Goal: Task Accomplishment & Management: Manage account settings

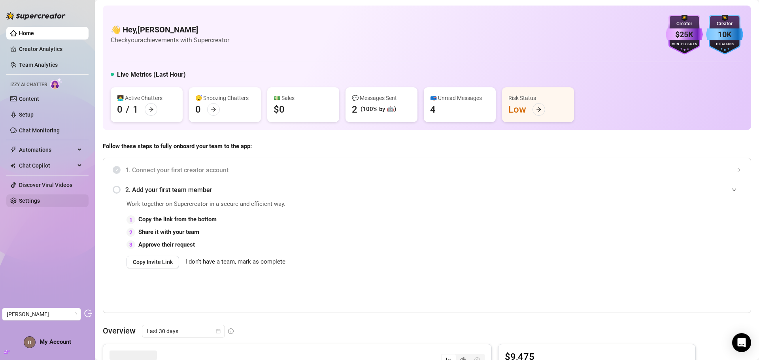
click at [36, 203] on link "Settings" at bounding box center [29, 201] width 21 height 6
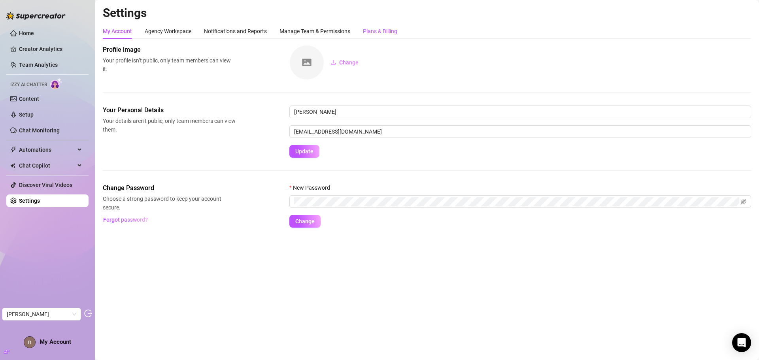
click at [381, 32] on div "Plans & Billing" at bounding box center [380, 31] width 34 height 9
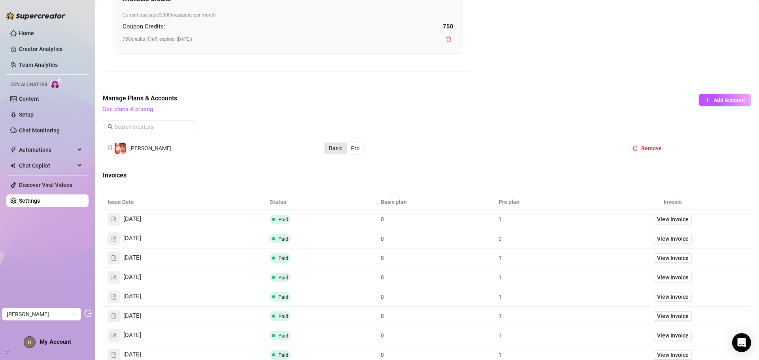
scroll to position [461, 0]
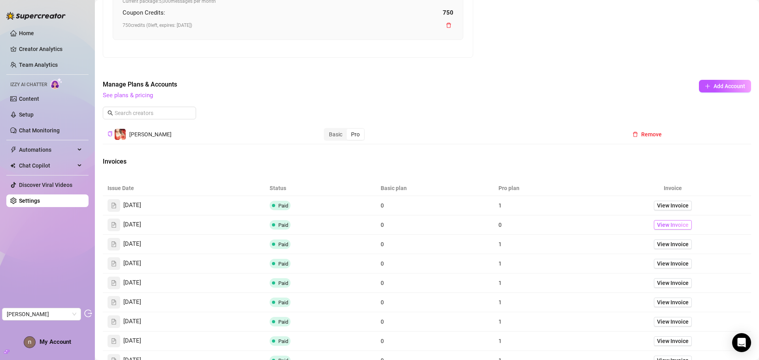
click at [668, 224] on span "View Invoice" at bounding box center [673, 224] width 32 height 9
click at [660, 203] on span "View Invoice" at bounding box center [673, 205] width 32 height 9
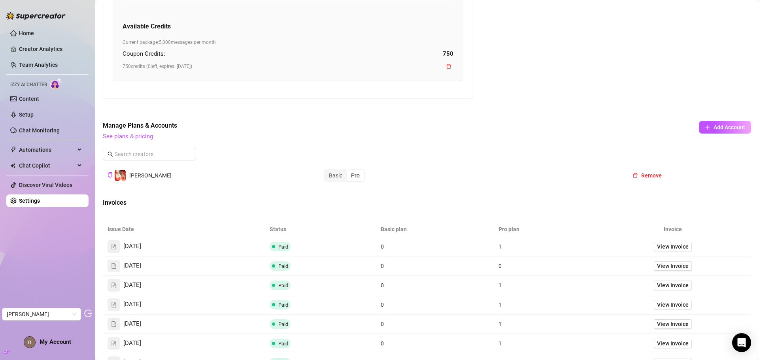
scroll to position [421, 0]
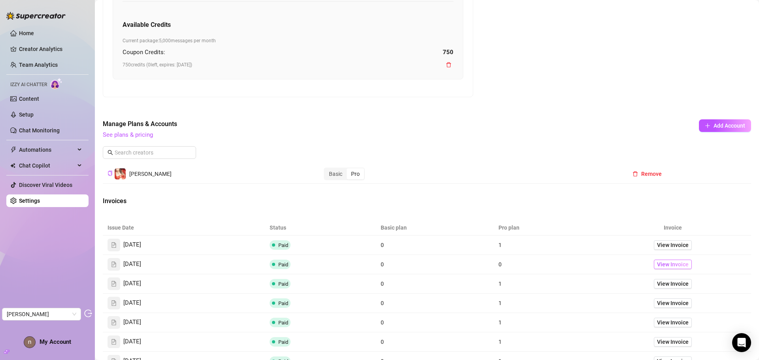
click at [657, 260] on span "View Invoice" at bounding box center [673, 264] width 32 height 9
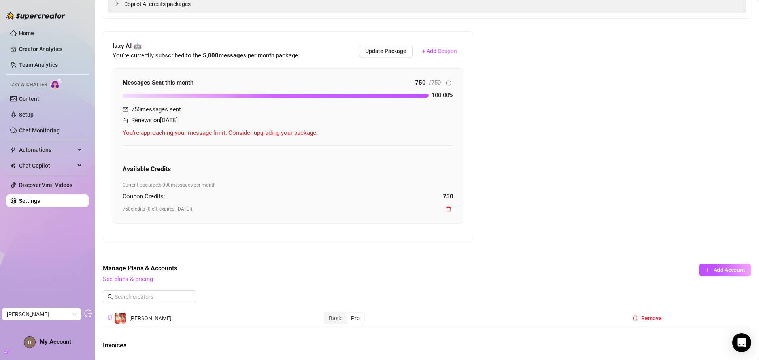
scroll to position [263, 0]
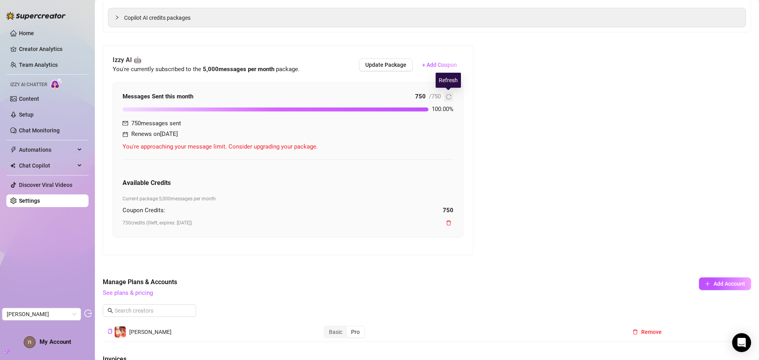
click at [448, 96] on icon "reload" at bounding box center [449, 97] width 6 height 6
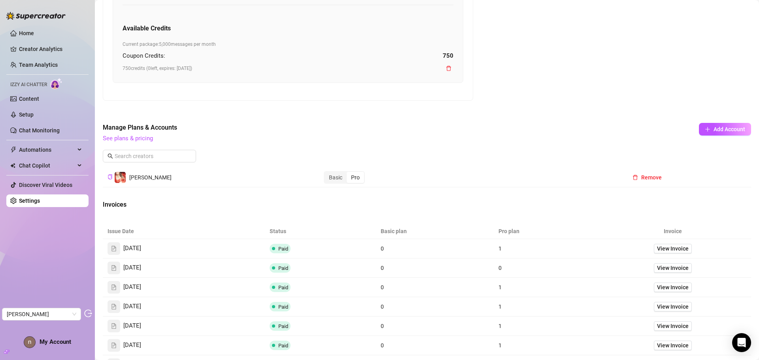
scroll to position [421, 0]
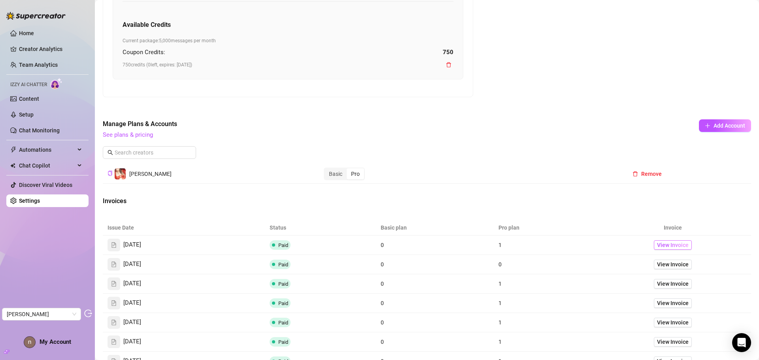
click at [663, 242] on span "View Invoice" at bounding box center [673, 245] width 32 height 9
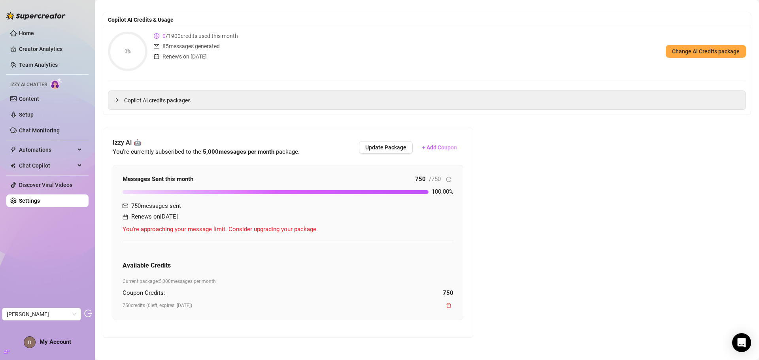
scroll to position [184, 0]
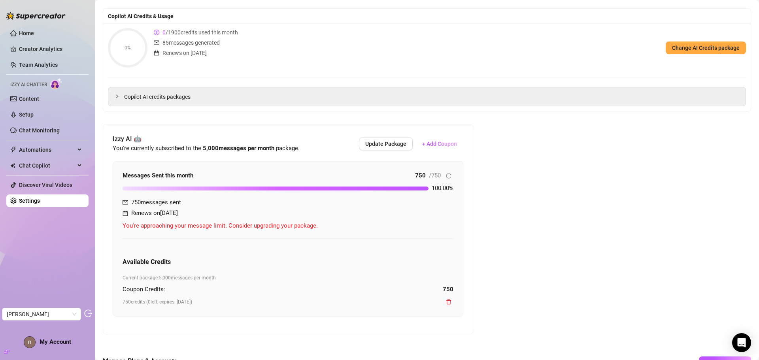
click at [257, 147] on strong "5,000 messages per month" at bounding box center [239, 148] width 72 height 7
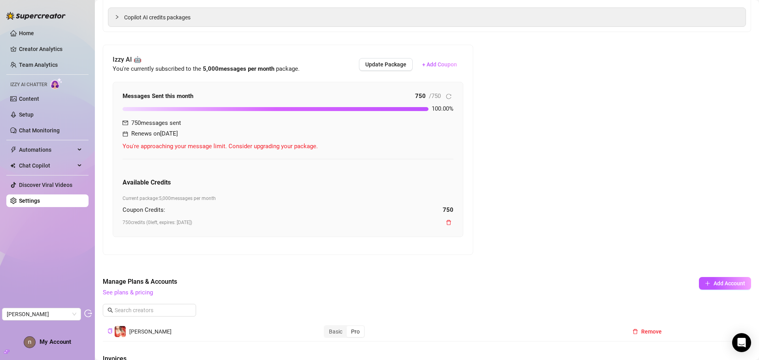
scroll to position [263, 0]
click at [448, 222] on icon "delete" at bounding box center [449, 223] width 6 height 6
click at [495, 203] on span "No" at bounding box center [493, 204] width 7 height 6
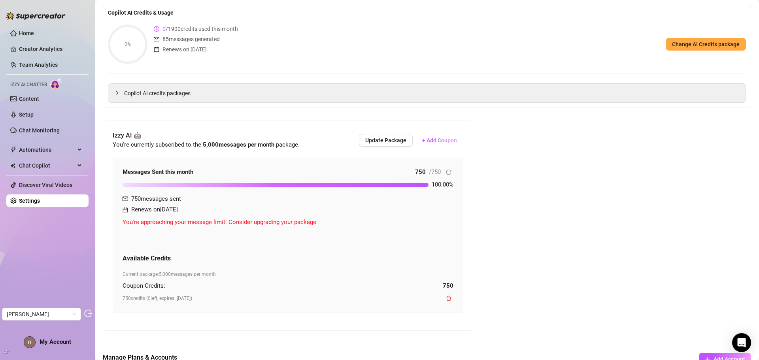
scroll to position [237, 0]
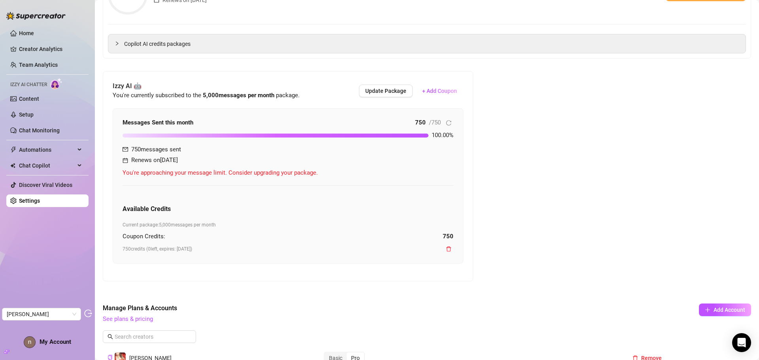
click at [298, 174] on span "You're approaching your message limit. Consider upgrading your package." at bounding box center [287, 172] width 331 height 9
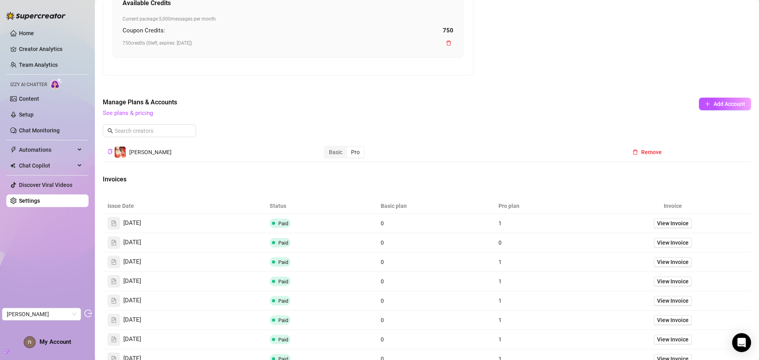
scroll to position [395, 0]
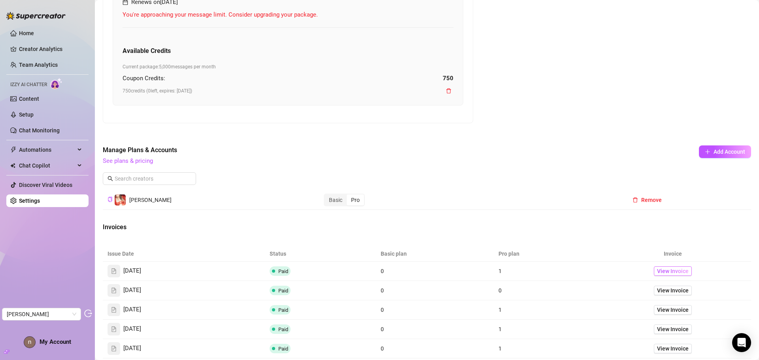
click at [657, 268] on span "View Invoice" at bounding box center [673, 271] width 32 height 9
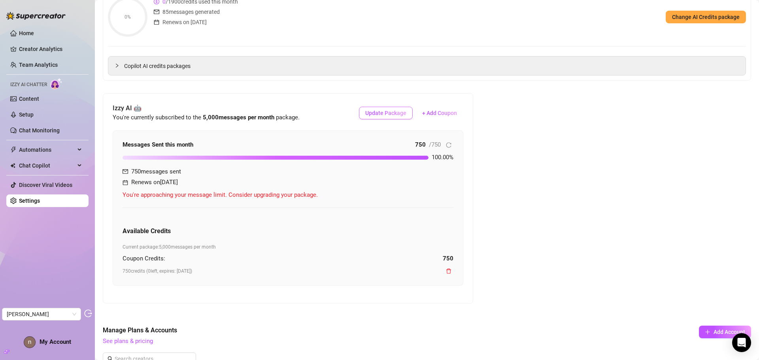
scroll to position [198, 0]
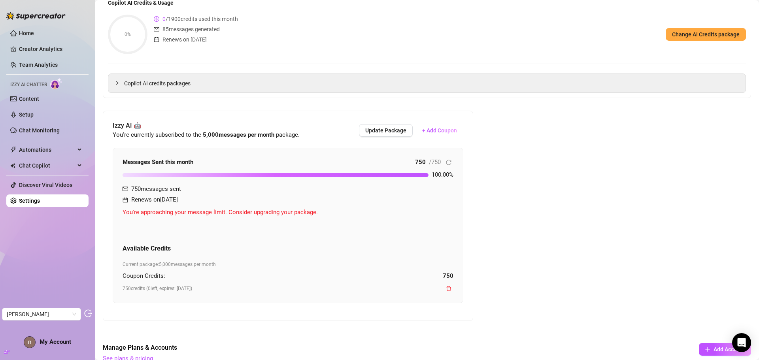
click at [254, 138] on strong "5,000 messages per month" at bounding box center [239, 134] width 72 height 7
click at [271, 134] on strong "5,000 messages per month" at bounding box center [239, 134] width 72 height 7
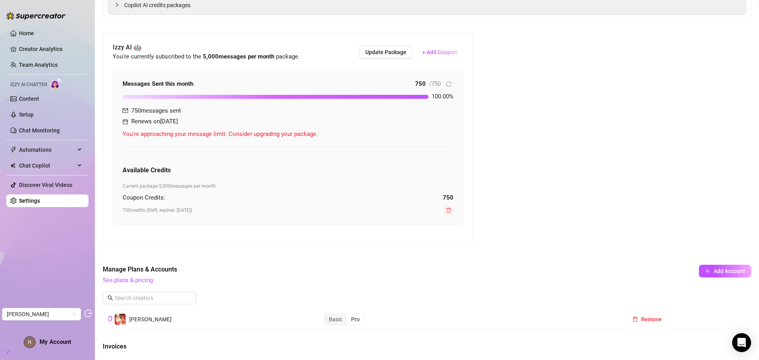
scroll to position [277, 0]
click at [447, 211] on icon "delete" at bounding box center [449, 210] width 6 height 6
click at [612, 184] on div "This Account Billing is set to $ 138 per month. This might change according to …" at bounding box center [427, 218] width 648 height 901
click at [448, 82] on icon "reload" at bounding box center [449, 84] width 6 height 6
click at [449, 82] on icon "reload" at bounding box center [449, 84] width 6 height 6
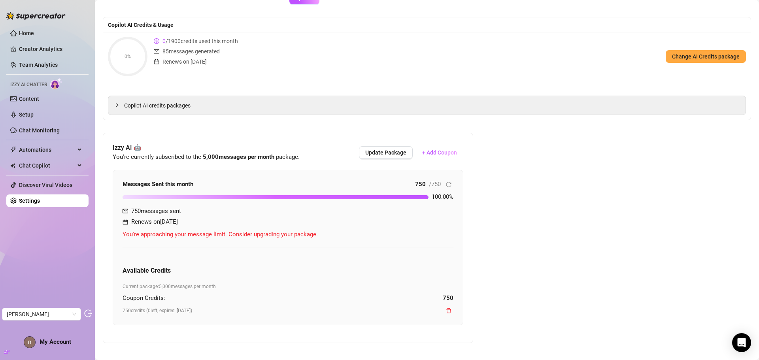
scroll to position [158, 0]
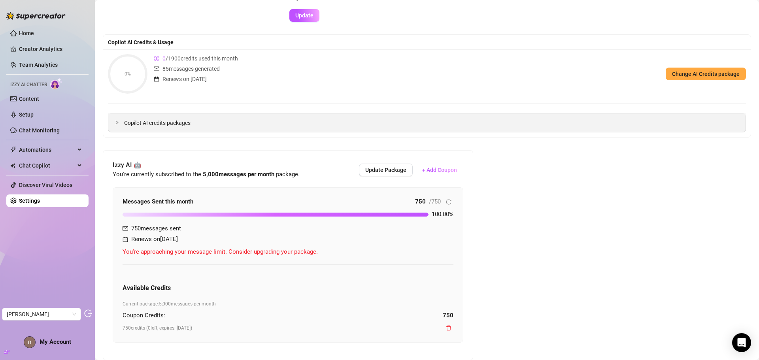
click at [165, 122] on span "Copilot AI credits packages" at bounding box center [431, 123] width 615 height 9
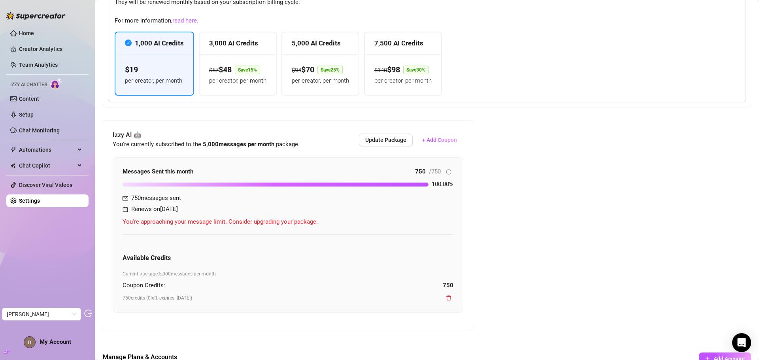
scroll to position [395, 0]
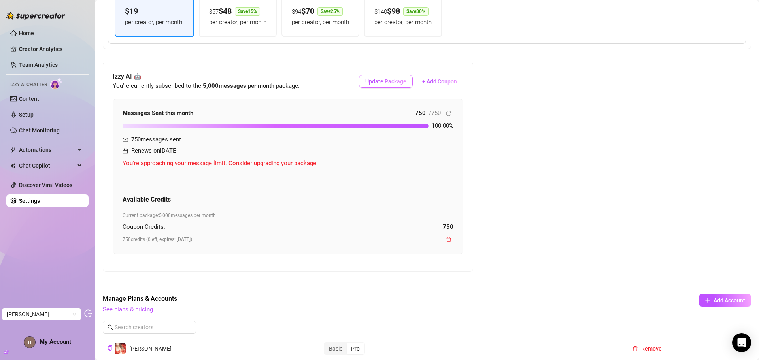
click at [369, 83] on span "Update Package" at bounding box center [385, 81] width 41 height 6
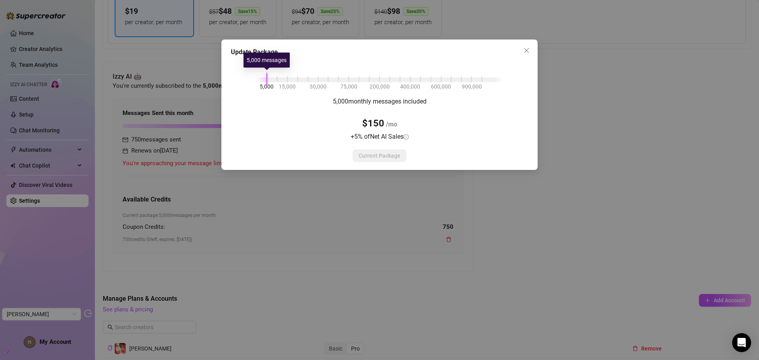
click at [265, 81] on div at bounding box center [261, 79] width 10 height 5
click at [265, 81] on div "5,000 15,000 30,000 75,000 200,000 400,000 600,000 900,000" at bounding box center [379, 78] width 246 height 5
click at [523, 47] on button "Close" at bounding box center [526, 50] width 13 height 13
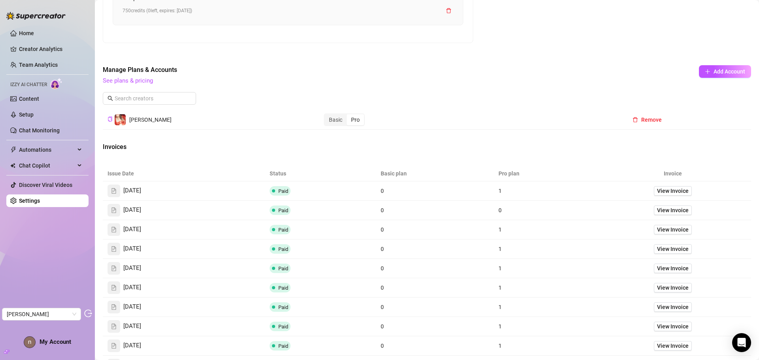
scroll to position [632, 0]
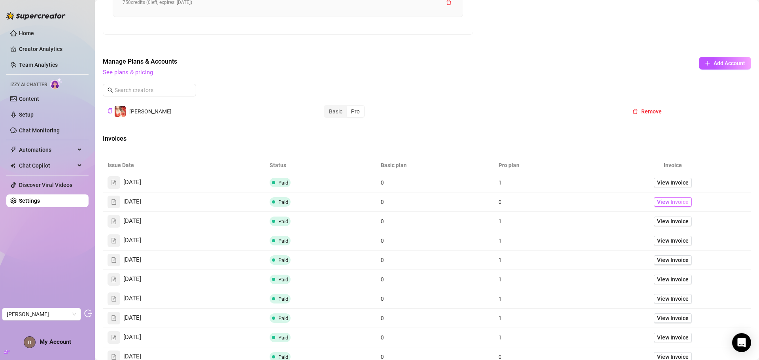
click at [657, 201] on span "View Invoice" at bounding box center [673, 202] width 32 height 9
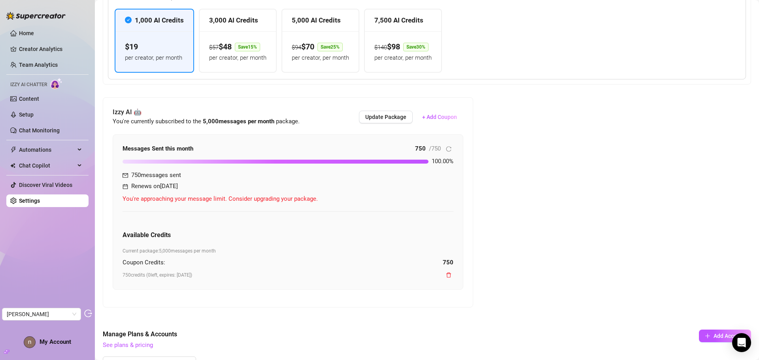
scroll to position [435, 0]
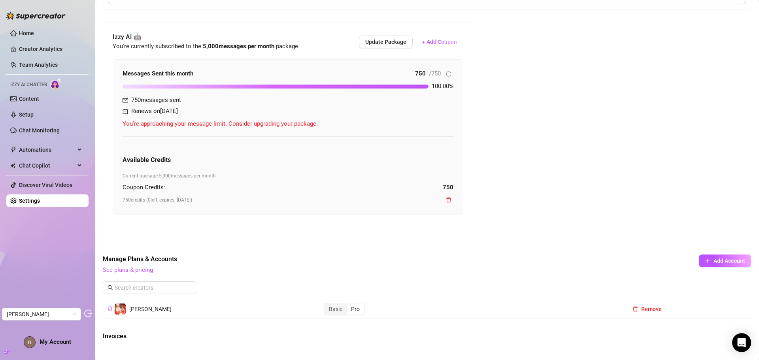
click at [156, 112] on span "Renews on Sep 10th" at bounding box center [154, 111] width 47 height 9
click at [128, 111] on div "Renews on Sep 10th" at bounding box center [151, 111] width 58 height 9
click at [125, 111] on icon "calendar" at bounding box center [125, 112] width 6 height 6
click at [154, 111] on span "Renews on Sep 10th" at bounding box center [154, 111] width 47 height 9
click at [385, 45] on span "Update Package" at bounding box center [385, 42] width 41 height 6
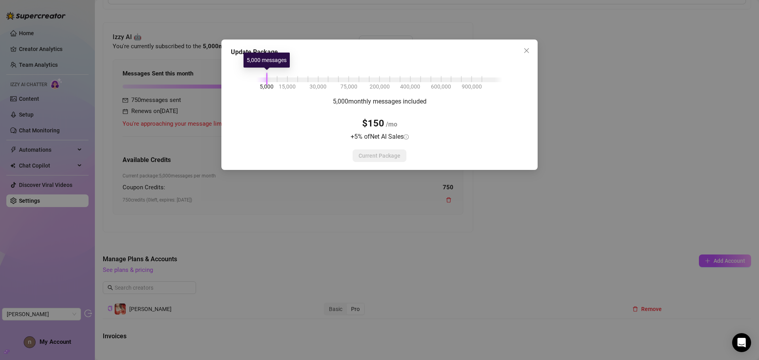
drag, startPoint x: 261, startPoint y: 81, endPoint x: 243, endPoint y: 82, distance: 17.4
click at [243, 82] on div "5,000 15,000 30,000 75,000 200,000 400,000 600,000 900,000 5,000 monthly messag…" at bounding box center [379, 111] width 297 height 102
click at [525, 50] on icon "close" at bounding box center [526, 50] width 6 height 6
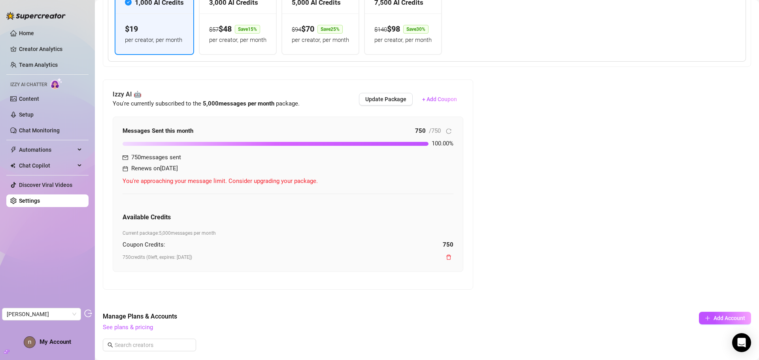
scroll to position [395, 0]
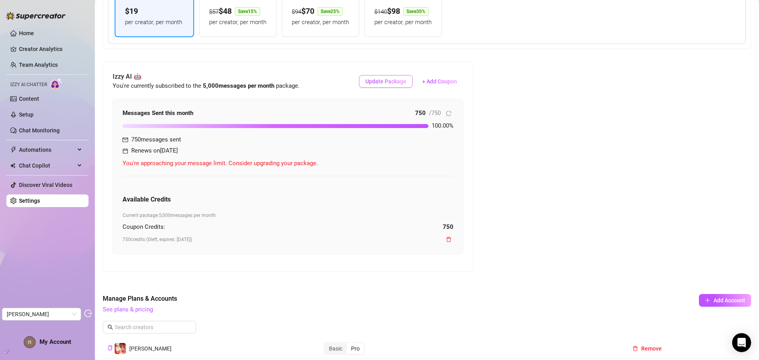
click at [384, 82] on span "Update Package" at bounding box center [385, 81] width 41 height 6
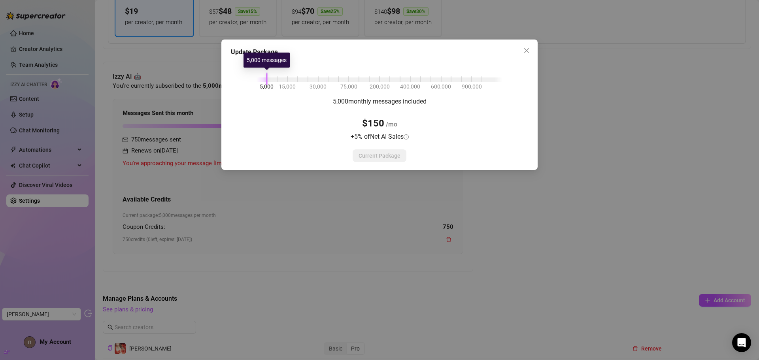
drag, startPoint x: 265, startPoint y: 79, endPoint x: 239, endPoint y: 84, distance: 25.7
click at [239, 84] on div "5,000 15,000 30,000 75,000 200,000 400,000 600,000 900,000 5,000 monthly messag…" at bounding box center [379, 111] width 297 height 102
click at [252, 78] on div "5,000 15,000 30,000 75,000 200,000 400,000 600,000 900,000 5,000 monthly messag…" at bounding box center [379, 111] width 297 height 102
click at [260, 78] on div at bounding box center [261, 79] width 10 height 5
drag, startPoint x: 528, startPoint y: 51, endPoint x: 471, endPoint y: 87, distance: 67.3
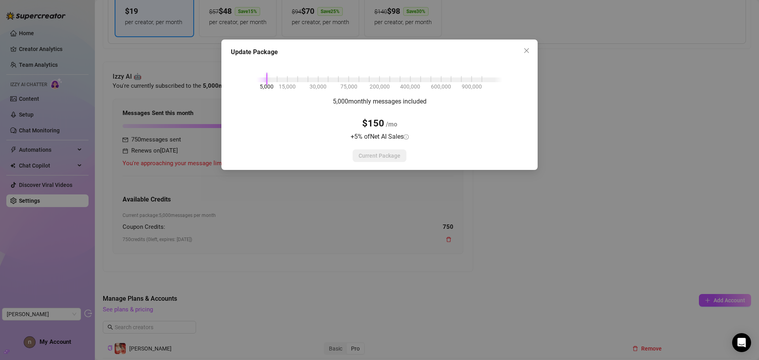
click at [528, 51] on icon "close" at bounding box center [526, 50] width 6 height 6
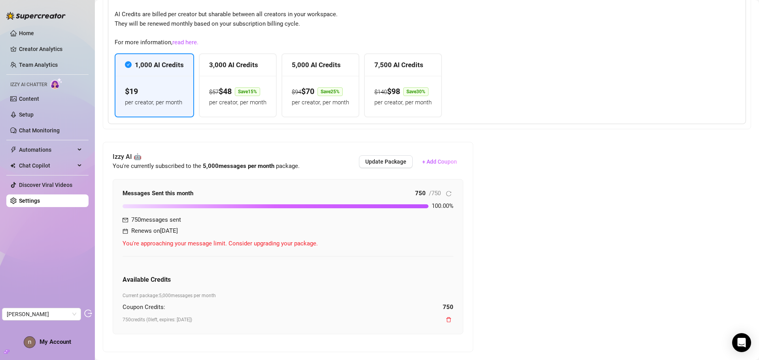
scroll to position [316, 0]
click at [445, 162] on span "+ Add Coupon" at bounding box center [439, 160] width 35 height 6
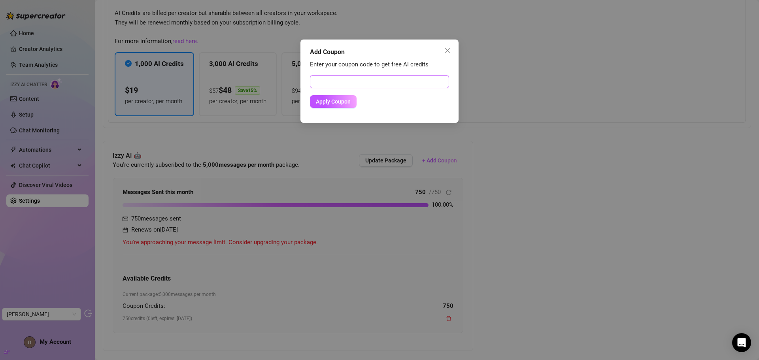
click at [394, 81] on input "text" at bounding box center [379, 81] width 139 height 13
paste input "A9165DF600RS0J3YO985"
type input "A9165DF600RS0J3YO985"
click at [344, 98] on span "Apply Coupon" at bounding box center [333, 101] width 35 height 6
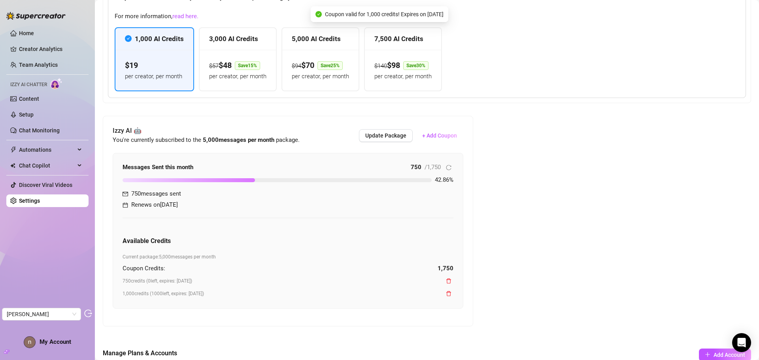
scroll to position [395, 0]
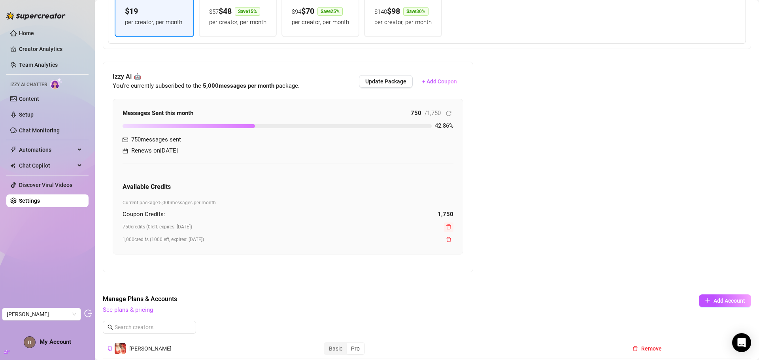
click at [447, 226] on icon "delete" at bounding box center [448, 226] width 5 height 5
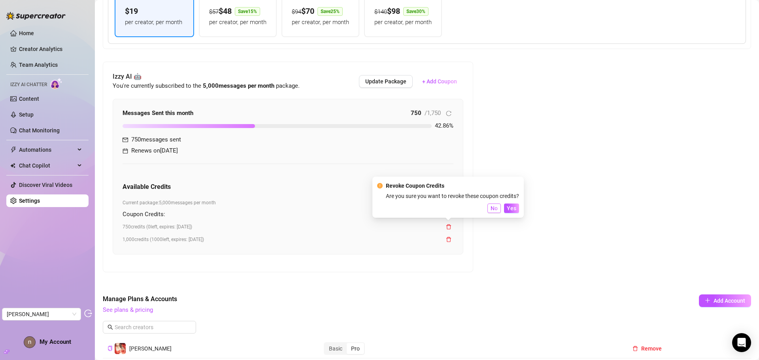
click at [490, 209] on button "No" at bounding box center [493, 207] width 13 height 9
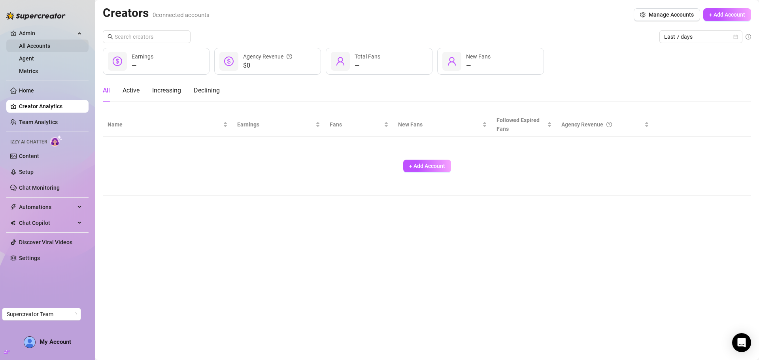
click at [36, 43] on link "All Accounts" at bounding box center [34, 46] width 31 height 6
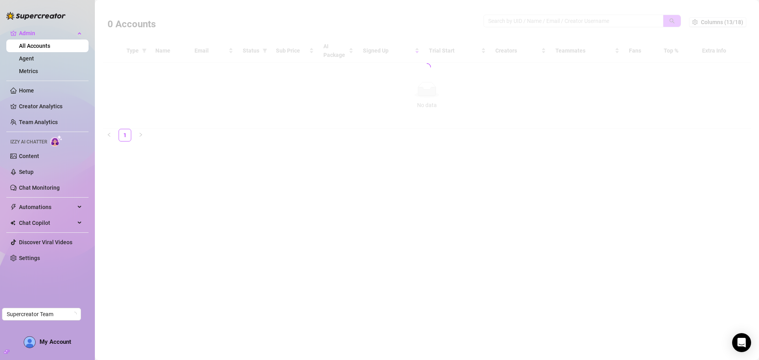
click at [512, 22] on div at bounding box center [427, 67] width 648 height 123
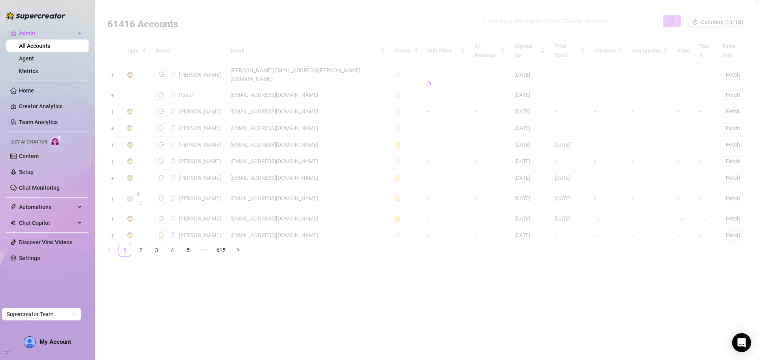
click at [512, 22] on div at bounding box center [427, 85] width 648 height 158
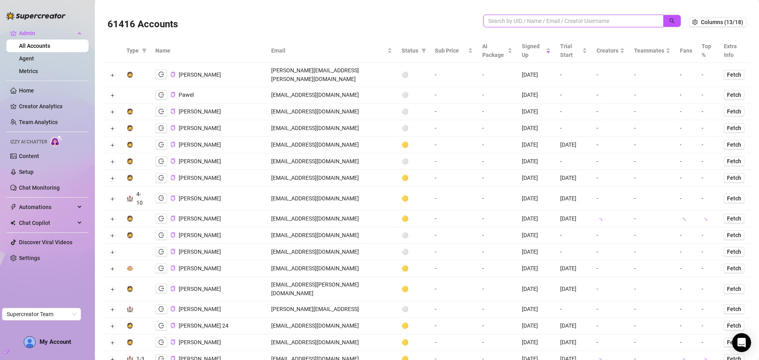
click at [512, 22] on input "search" at bounding box center [570, 21] width 164 height 9
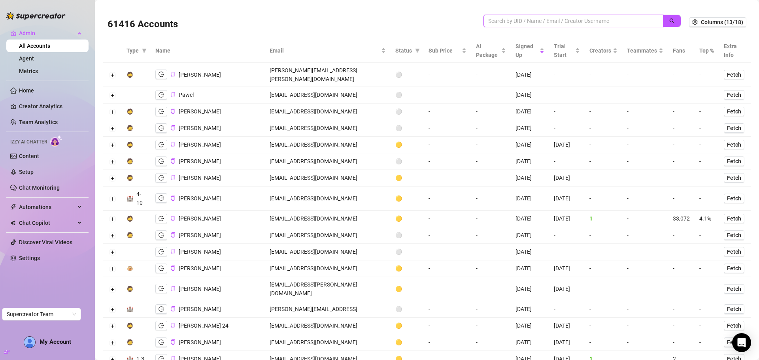
paste input "[EMAIL_ADDRESS][DOMAIN_NAME]"
click at [670, 21] on button "button" at bounding box center [672, 21] width 18 height 13
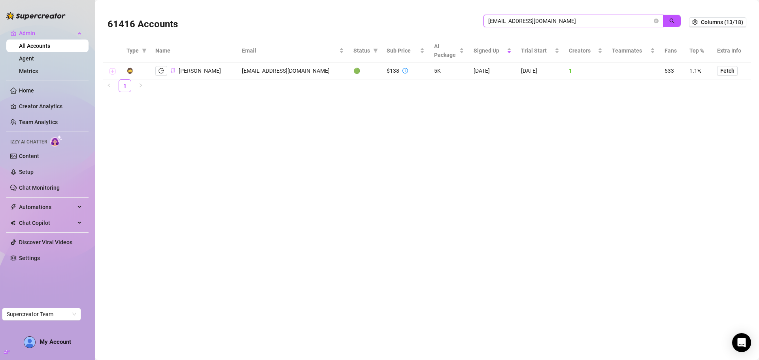
type input "[EMAIL_ADDRESS][DOMAIN_NAME]"
click at [114, 71] on button "Expand row" at bounding box center [112, 71] width 6 height 6
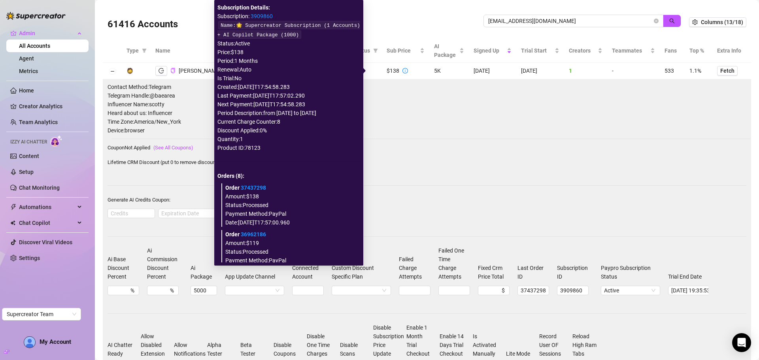
click at [402, 71] on icon "info-circle" at bounding box center [405, 71] width 6 height 6
click at [271, 17] on link "3909860" at bounding box center [261, 16] width 22 height 6
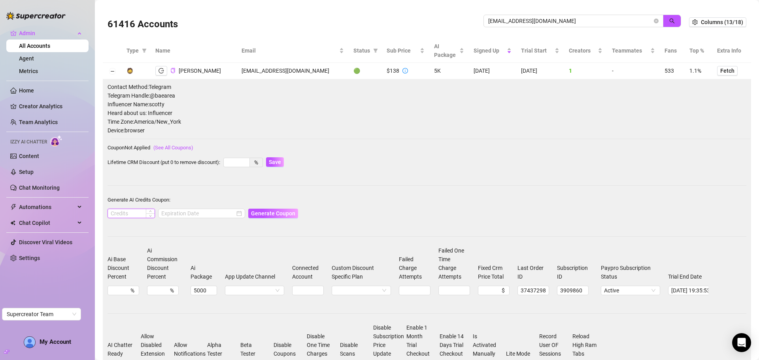
click at [113, 215] on input at bounding box center [131, 213] width 47 height 9
click at [233, 213] on div at bounding box center [201, 213] width 81 height 9
type input "1000"
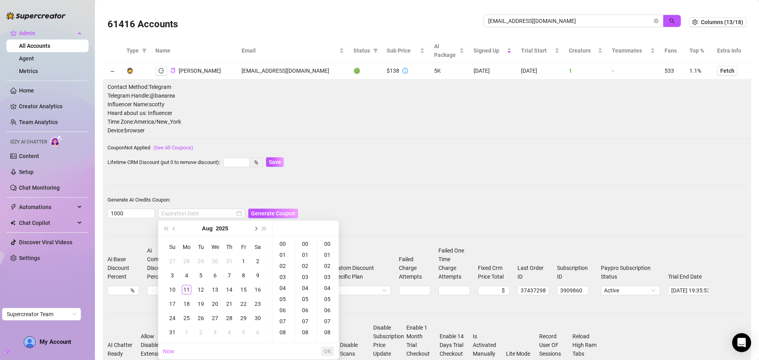
click at [254, 228] on span "Next month (PageDown)" at bounding box center [255, 228] width 4 height 4
click at [229, 273] on div "11" at bounding box center [228, 275] width 9 height 9
type input "2025-09-11 00:00:00"
click at [329, 348] on span "OK" at bounding box center [328, 351] width 8 height 6
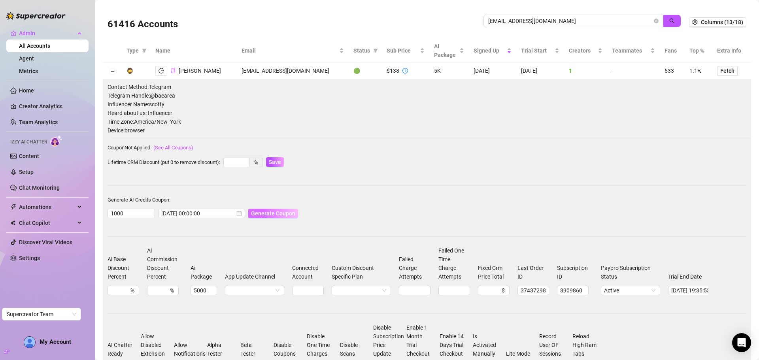
click at [272, 214] on span "Generate Coupon" at bounding box center [273, 213] width 44 height 6
click at [265, 214] on span "Generate Coupon" at bounding box center [273, 213] width 44 height 6
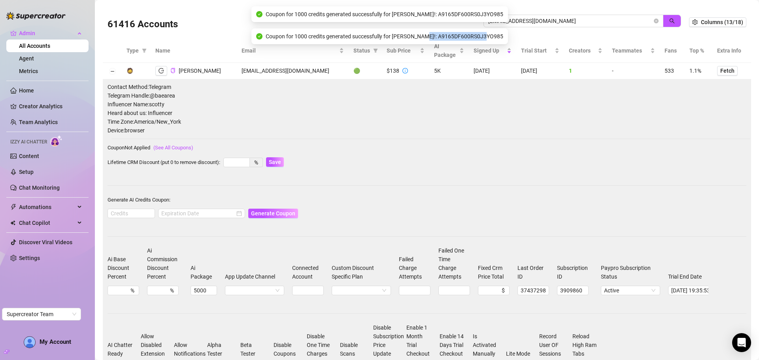
drag, startPoint x: 488, startPoint y: 35, endPoint x: 429, endPoint y: 42, distance: 60.0
click at [429, 42] on div "Coupon for 1000 credits generated successfully for nicole F!: A9165DF600RS0J3YO…" at bounding box center [379, 36] width 256 height 16
copy span "A9165DF600RS0J3YO985"
drag, startPoint x: 560, startPoint y: 20, endPoint x: 458, endPoint y: 18, distance: 102.0
click at [458, 18] on body "Admin All Accounts Agent Metrics Home Creator Analytics Team Analytics Izzy AI …" at bounding box center [379, 180] width 759 height 360
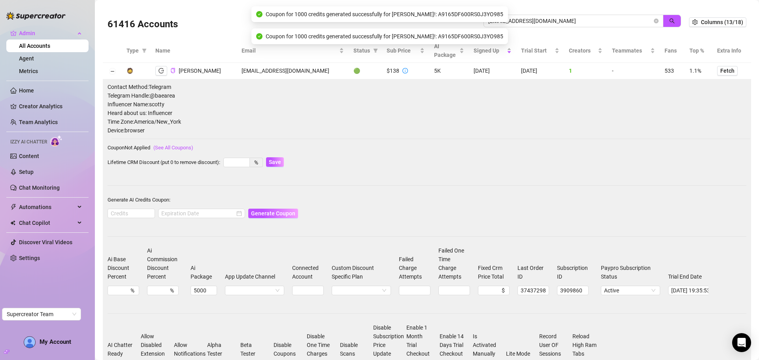
click at [559, 28] on div "sfarrangement@gmail.com" at bounding box center [582, 25] width 198 height 21
click at [544, 18] on input "sfarrangement@gmail.com" at bounding box center [570, 21] width 164 height 9
paste input "thecreativecltv"
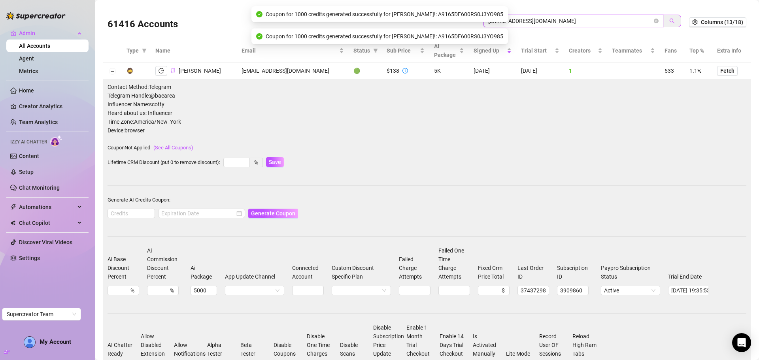
click at [669, 20] on icon "search" at bounding box center [672, 21] width 6 height 6
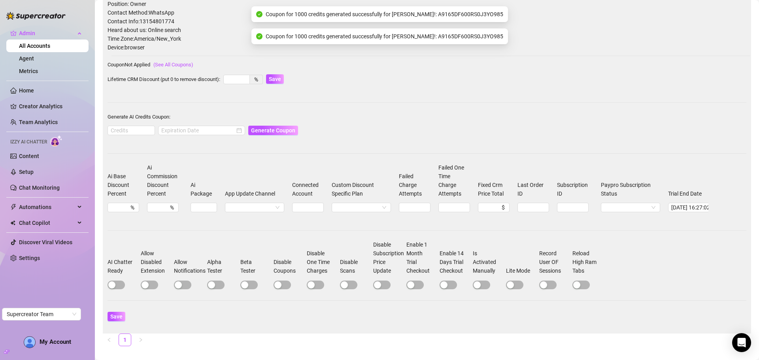
scroll to position [117, 0]
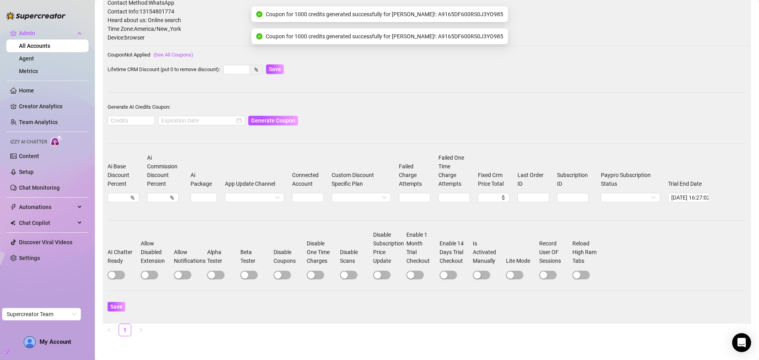
type input "thecreativecltv@gmail.com"
click at [126, 273] on div at bounding box center [123, 274] width 32 height 9
click at [124, 273] on span "button" at bounding box center [115, 275] width 17 height 9
click at [132, 116] on input at bounding box center [131, 120] width 47 height 9
click at [231, 116] on div at bounding box center [201, 120] width 81 height 9
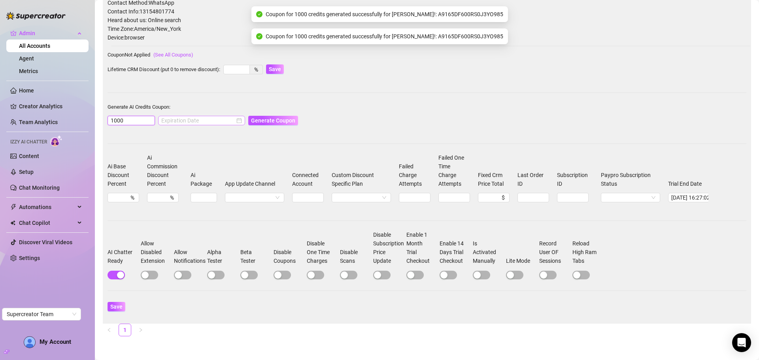
type input "1000"
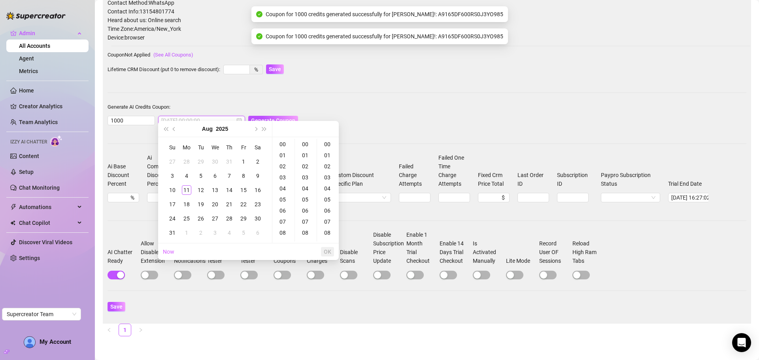
type input "2025-07-31 00:00:00"
click at [253, 133] on button "Next month (PageDown)" at bounding box center [255, 129] width 9 height 16
click at [230, 172] on div "11" at bounding box center [228, 175] width 9 height 9
type input "2025-09-11 00:00:00"
drag, startPoint x: 329, startPoint y: 249, endPoint x: 278, endPoint y: 129, distance: 130.1
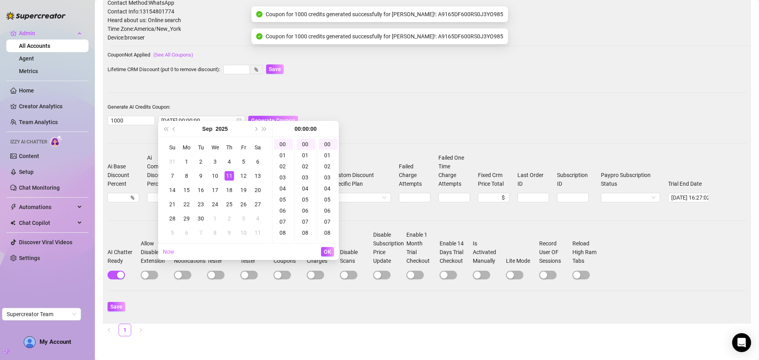
click at [329, 249] on span "OK" at bounding box center [328, 252] width 8 height 6
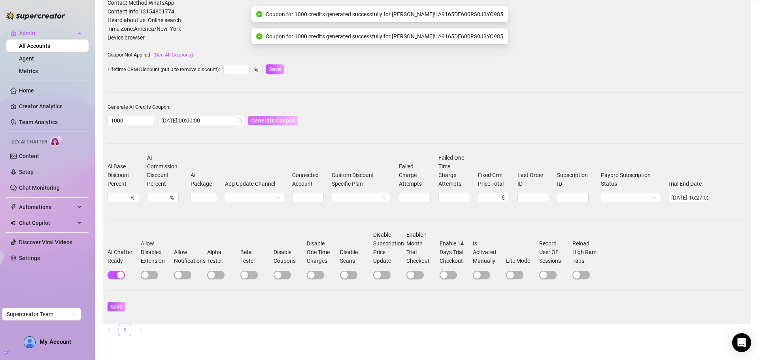
click at [269, 117] on span "Generate Coupon" at bounding box center [273, 120] width 44 height 6
click at [116, 305] on span "Save" at bounding box center [116, 306] width 12 height 6
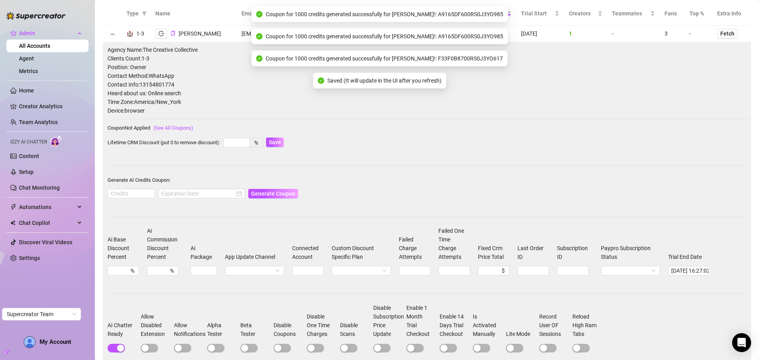
scroll to position [0, 0]
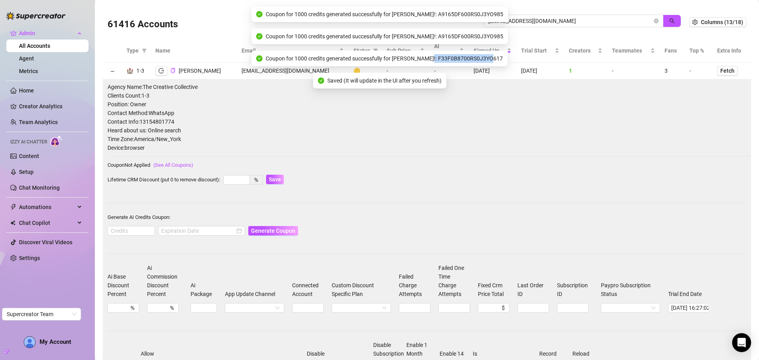
drag, startPoint x: 493, startPoint y: 58, endPoint x: 432, endPoint y: 59, distance: 60.4
click at [432, 59] on div "Coupon for 1000 credits generated successfully for Jacob Zona!: F33F0B8700RS0J3…" at bounding box center [379, 59] width 256 height 16
copy span "F33F0B8700RS0J3YO617"
click at [162, 68] on button "button" at bounding box center [161, 70] width 12 height 9
drag, startPoint x: 578, startPoint y: 19, endPoint x: 471, endPoint y: 21, distance: 107.9
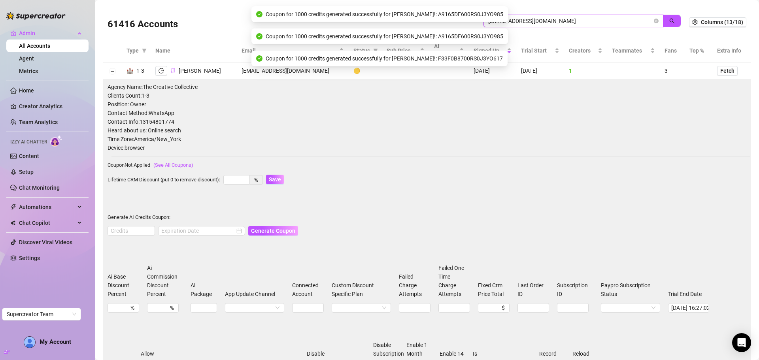
click at [471, 21] on body "Admin All Accounts Agent Metrics Home Creator Analytics Team Analytics Izzy AI …" at bounding box center [379, 180] width 759 height 360
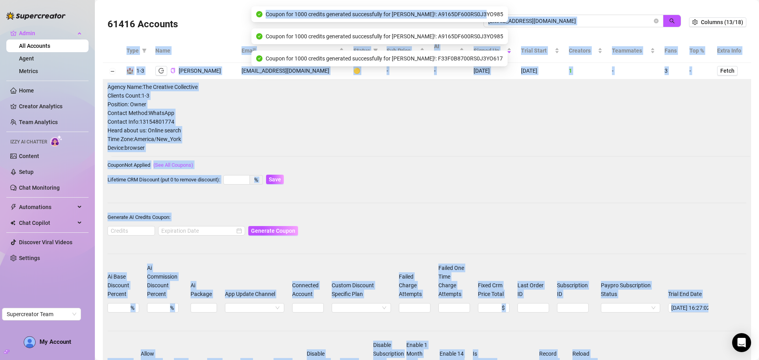
click at [496, 15] on body "Admin All Accounts Agent Metrics Home Creator Analytics Team Analytics Izzy AI …" at bounding box center [379, 180] width 759 height 360
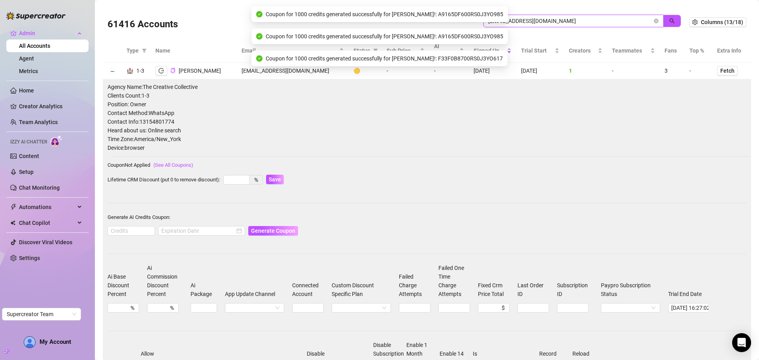
click at [513, 20] on input "thecreativecltv@gmail.com" at bounding box center [570, 21] width 164 height 9
paste input "earthlyn25"
click at [672, 21] on button "button" at bounding box center [672, 21] width 18 height 13
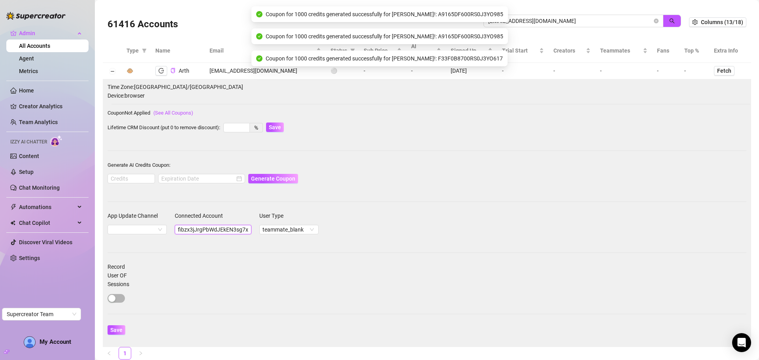
click at [204, 228] on input "fibzx3jJrgPbWdJEkEN3sg7x35T2" at bounding box center [213, 229] width 77 height 9
click at [571, 23] on input "earthlyn25@gmail.com" at bounding box center [570, 21] width 164 height 9
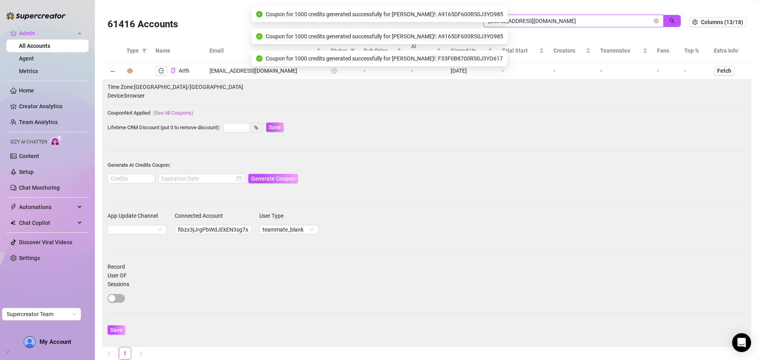
click at [571, 23] on input "earthlyn25@gmail.com" at bounding box center [570, 21] width 164 height 9
paste input "fibzx3jJrgPbWdJEkEN3sg7x35T2"
click at [669, 18] on span "button" at bounding box center [672, 21] width 6 height 6
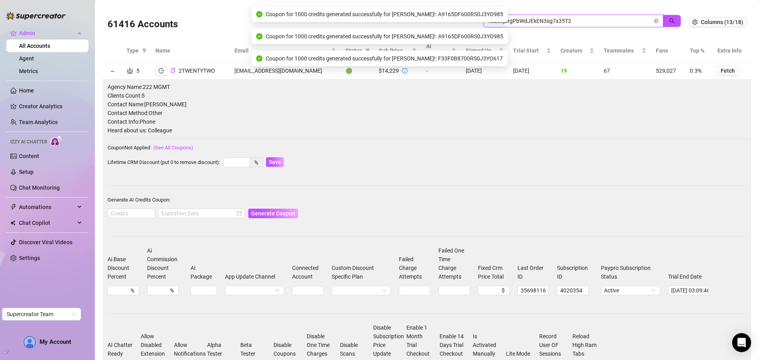
drag, startPoint x: 524, startPoint y: 24, endPoint x: 474, endPoint y: 24, distance: 49.8
click at [474, 24] on div "61416 Accounts fibzx3jJrgPbWdJEkEN3sg7x35T2" at bounding box center [397, 22] width 581 height 27
paste input "earthlyn25@gmail.com"
click at [663, 23] on button "button" at bounding box center [672, 21] width 18 height 13
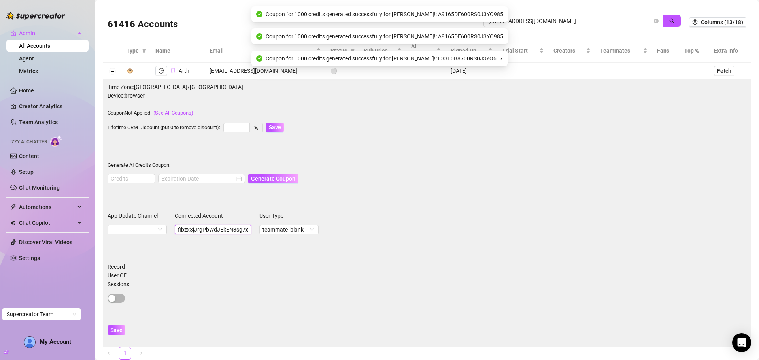
click at [217, 230] on input "fibzx3jJrgPbWdJEkEN3sg7x35T2" at bounding box center [213, 229] width 77 height 9
click at [550, 23] on input "earthlyn25@gmail.com" at bounding box center [570, 21] width 164 height 9
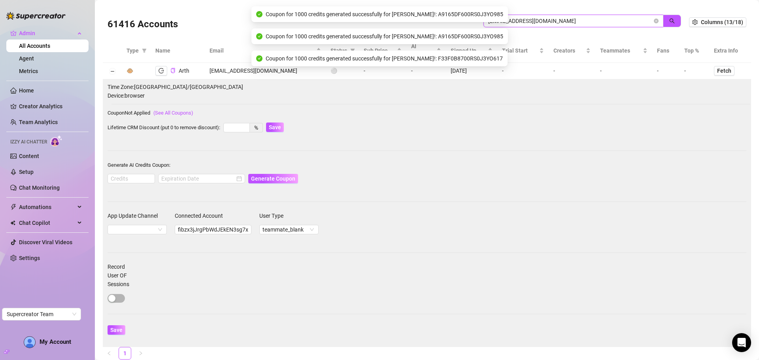
click at [550, 23] on input "earthlyn25@gmail.com" at bounding box center [570, 21] width 164 height 9
paste input "fibzx3jJrgPbWdJEkEN3sg7x35T2"
click at [672, 19] on button "button" at bounding box center [672, 21] width 18 height 13
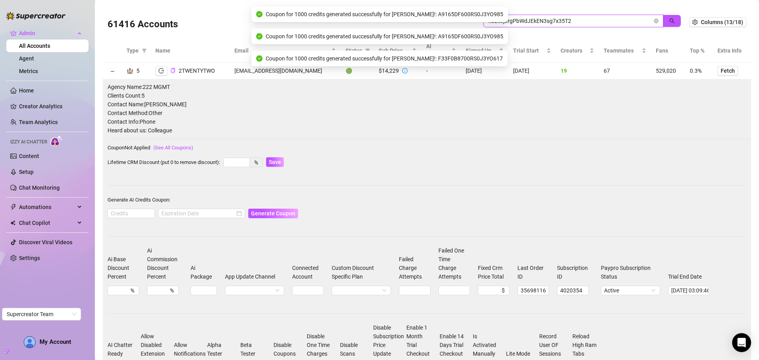
type input "fibzx3jJrgPbWdJEkEN3sg7x35T2"
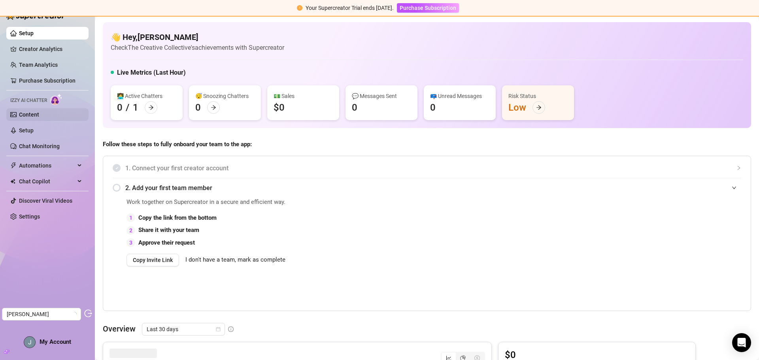
click at [32, 111] on link "Content" at bounding box center [29, 114] width 20 height 6
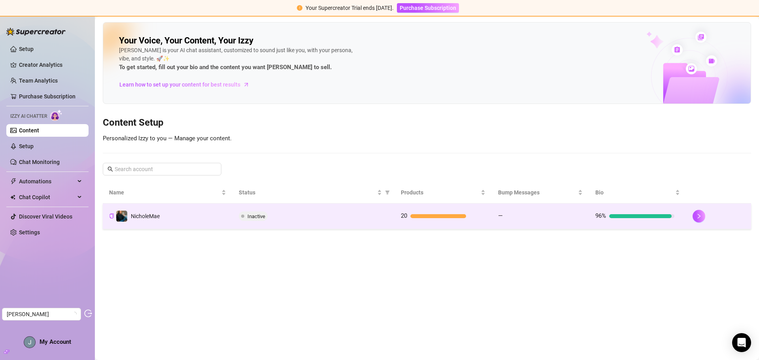
click at [363, 215] on div "Inactive" at bounding box center [313, 215] width 149 height 9
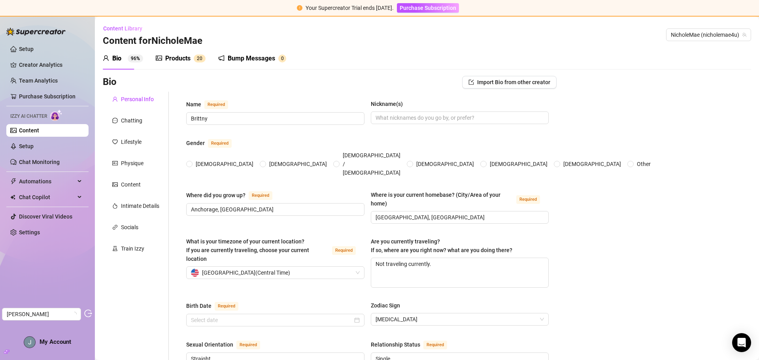
radio input "true"
type input "July 3rd, 1990"
click at [122, 124] on div "Chatting" at bounding box center [131, 120] width 21 height 9
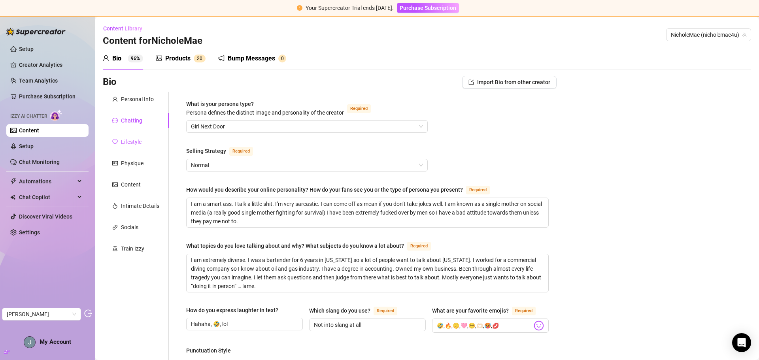
click at [130, 139] on div "Lifestyle" at bounding box center [131, 141] width 21 height 9
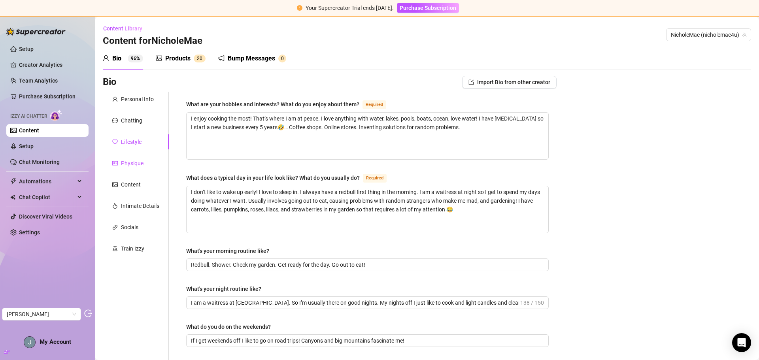
click at [137, 163] on div "Physique" at bounding box center [132, 163] width 23 height 9
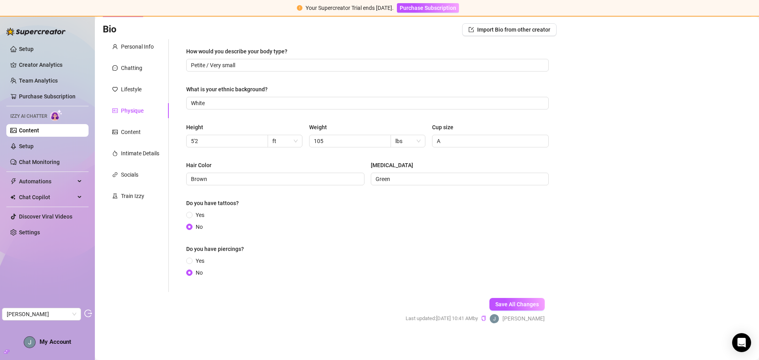
scroll to position [54, 0]
click at [132, 131] on div "Content" at bounding box center [131, 130] width 20 height 9
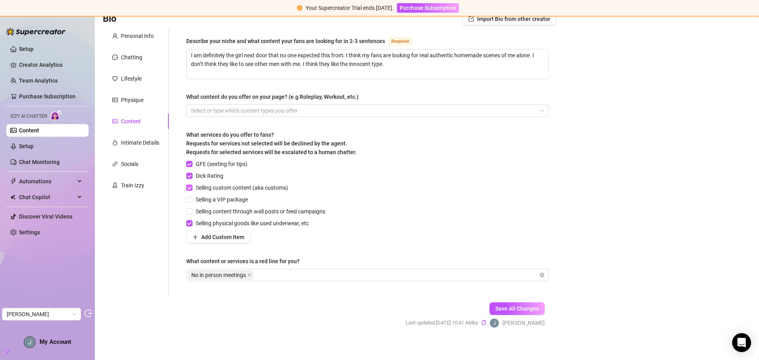
scroll to position [68, 0]
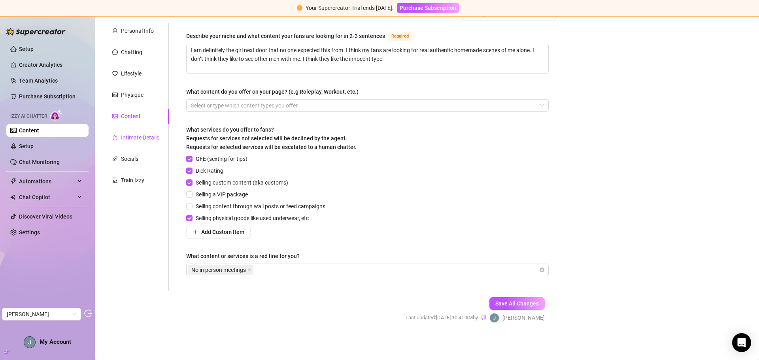
click at [144, 135] on div "Intimate Details" at bounding box center [140, 137] width 38 height 9
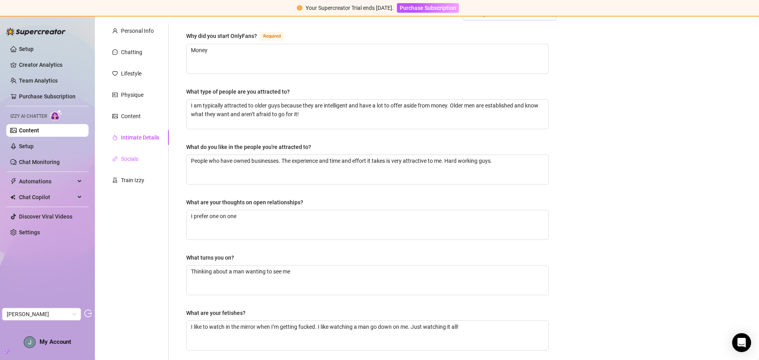
click at [131, 153] on div "Socials" at bounding box center [136, 158] width 66 height 15
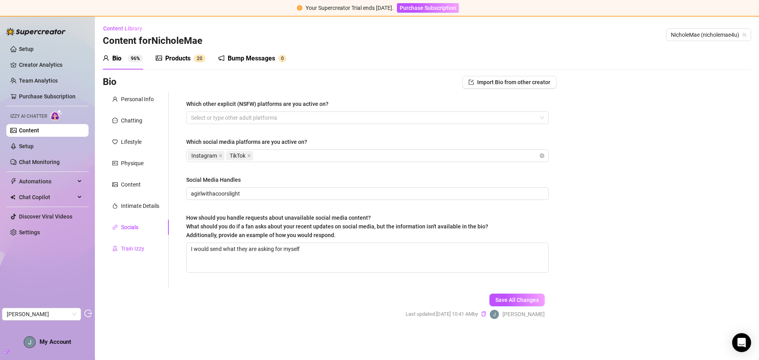
click at [137, 252] on div "Train Izzy" at bounding box center [132, 248] width 23 height 9
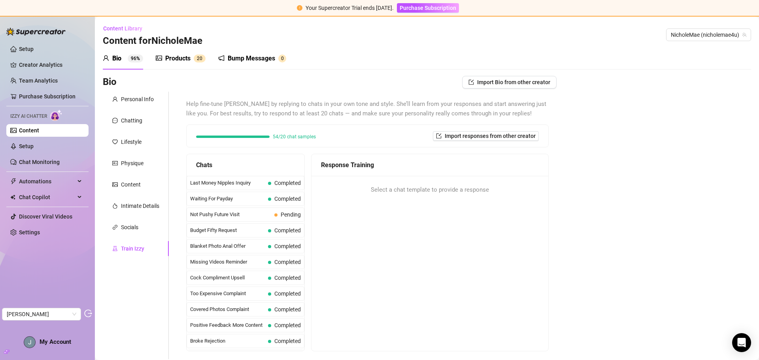
click at [186, 57] on div "Products" at bounding box center [177, 58] width 25 height 9
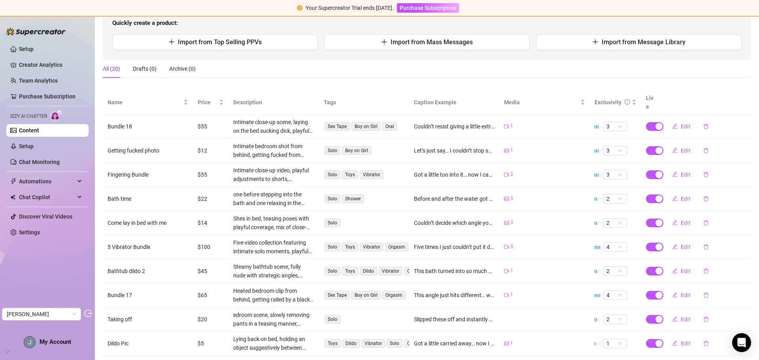
scroll to position [122, 0]
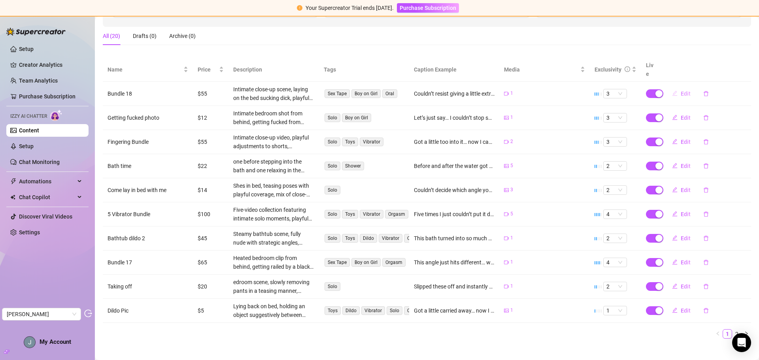
click at [681, 87] on button "Edit" at bounding box center [680, 93] width 31 height 13
type textarea "Couldn’t resist giving a little extra attention… you’d love every second of thi…"
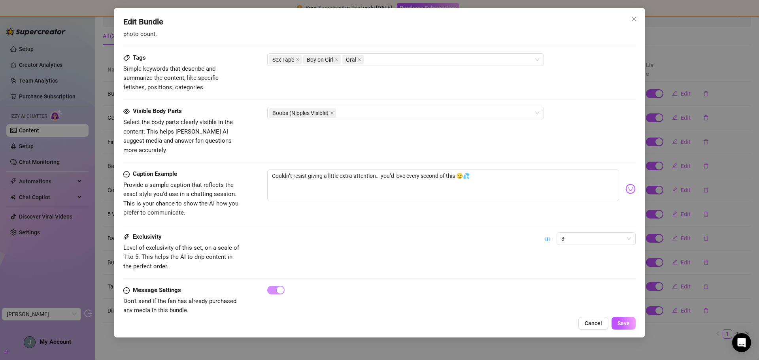
scroll to position [383, 0]
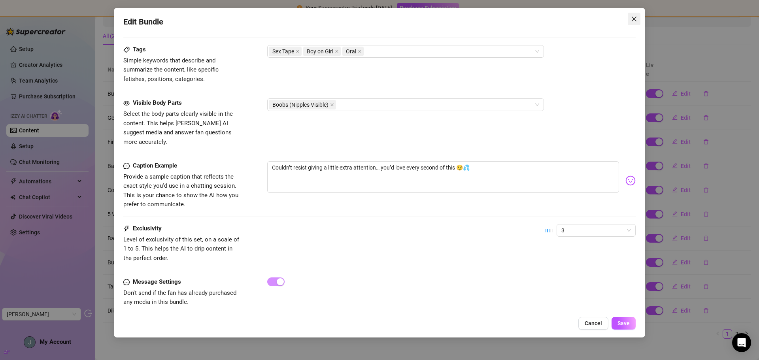
click at [635, 19] on icon "close" at bounding box center [634, 19] width 6 height 6
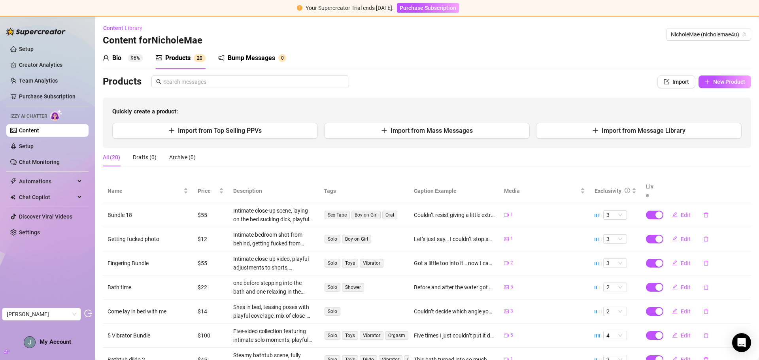
scroll to position [0, 0]
click at [244, 59] on div "Bump Messages" at bounding box center [251, 58] width 47 height 9
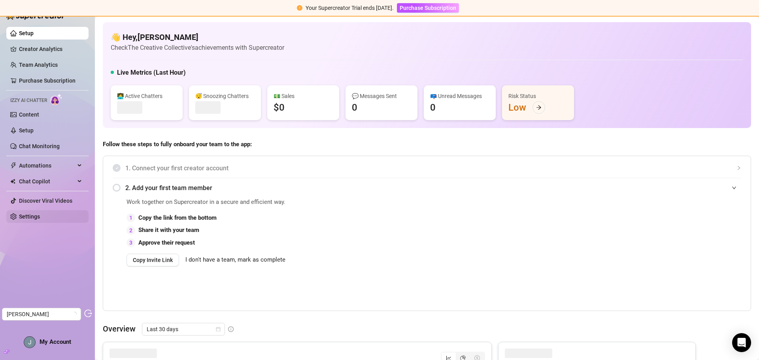
click at [34, 220] on link "Settings" at bounding box center [29, 216] width 21 height 6
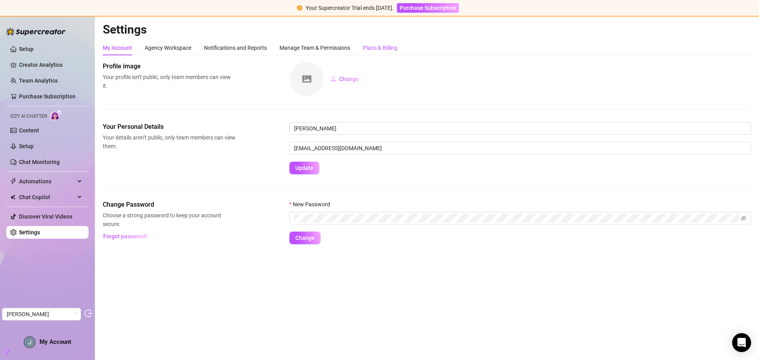
click at [378, 44] on div "Plans & Billing" at bounding box center [380, 47] width 34 height 9
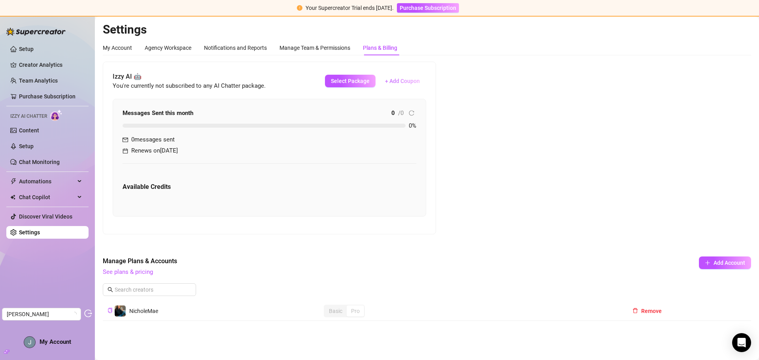
click at [406, 81] on span "+ Add Coupon" at bounding box center [402, 81] width 35 height 6
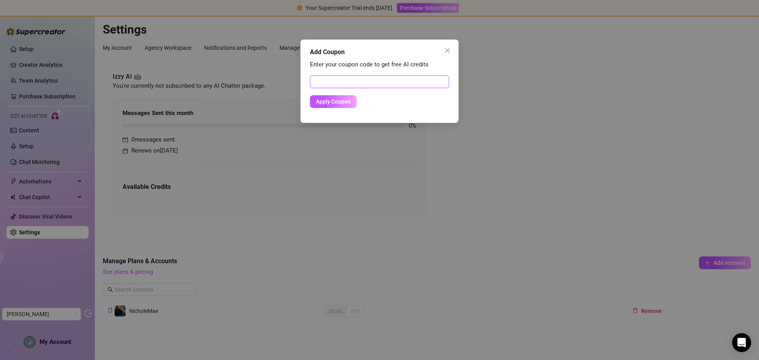
click at [363, 85] on input "text" at bounding box center [379, 81] width 139 height 13
paste input "F33F0B8700RS0J3YO617"
type input "F33F0B8700RS0J3YO617"
click at [339, 101] on span "Apply Coupon" at bounding box center [333, 101] width 35 height 6
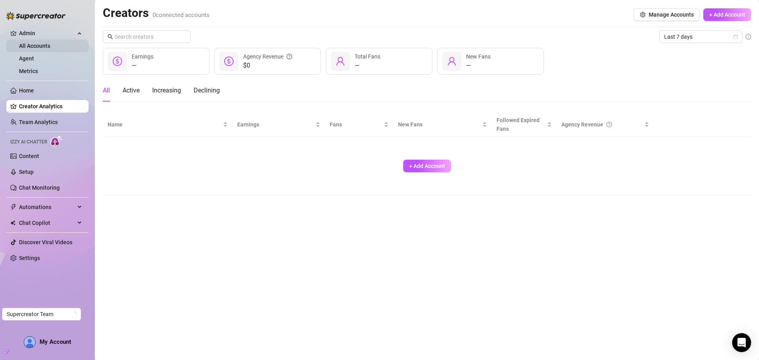
click at [43, 45] on link "All Accounts" at bounding box center [34, 46] width 31 height 6
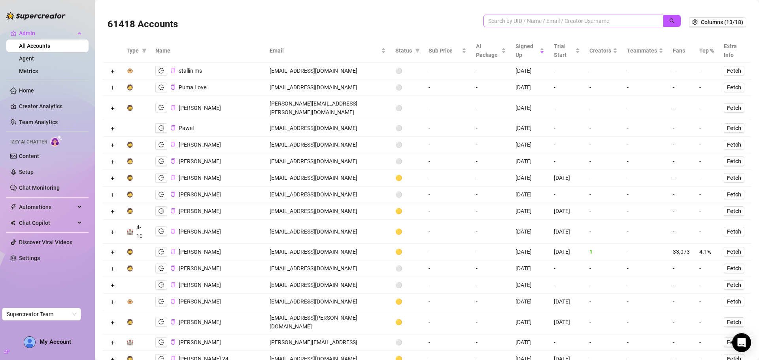
click at [565, 16] on span at bounding box center [573, 21] width 180 height 13
paste input "f9jptQe0jzX1Qk8KmDtRlDaqFLo2"
drag, startPoint x: 667, startPoint y: 18, endPoint x: 528, endPoint y: 80, distance: 151.8
click at [669, 18] on icon "search" at bounding box center [672, 21] width 6 height 6
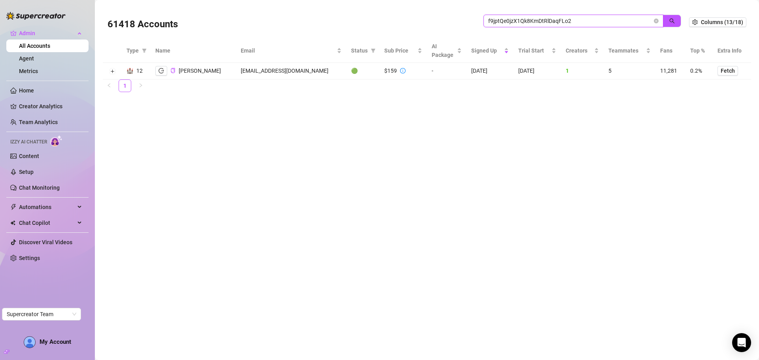
type input "f9jptQe0jzX1Qk8KmDtRlDaqFLo2"
